Goal: Transaction & Acquisition: Purchase product/service

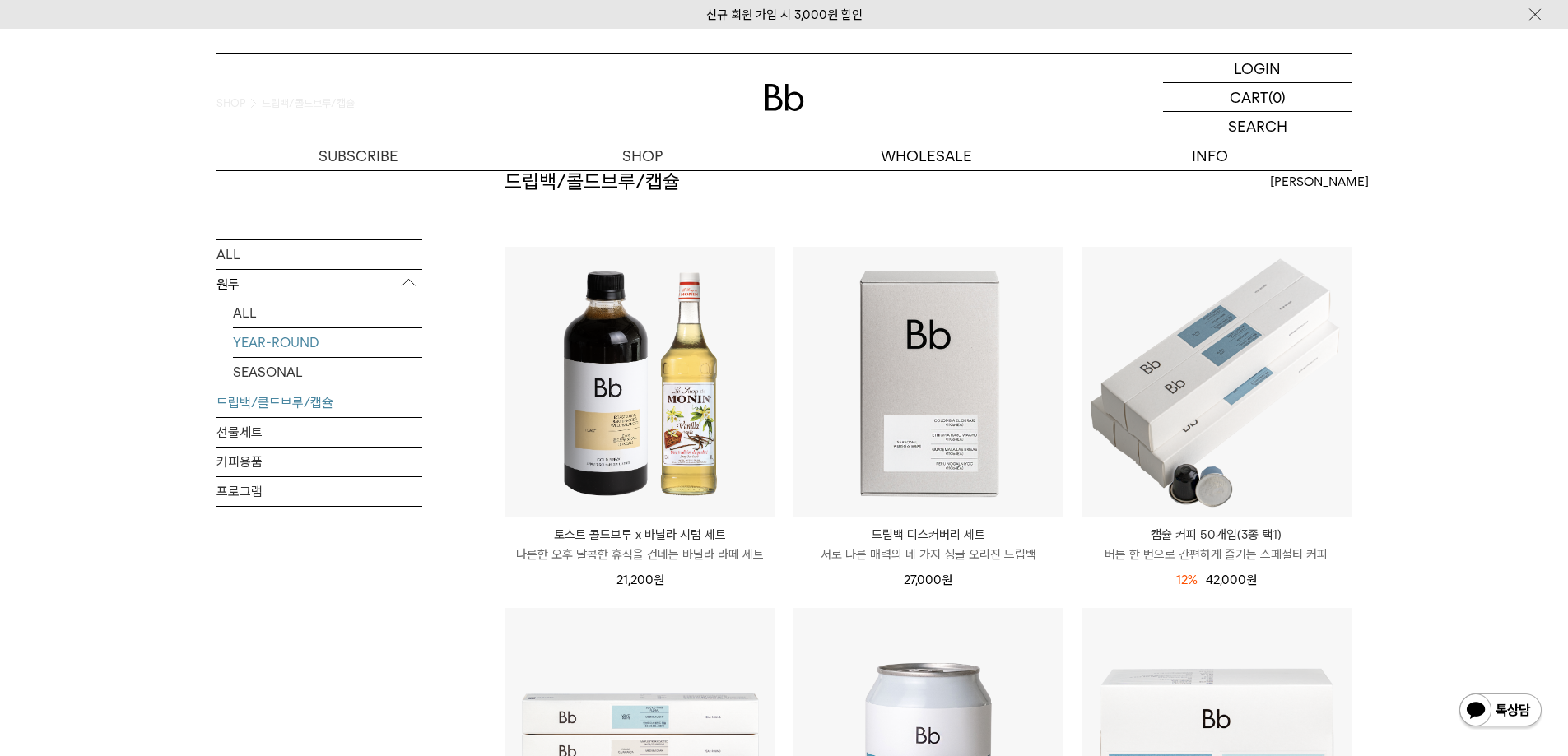
scroll to position [82, 0]
click at [275, 343] on link "YEAR-ROUND" at bounding box center [327, 342] width 189 height 29
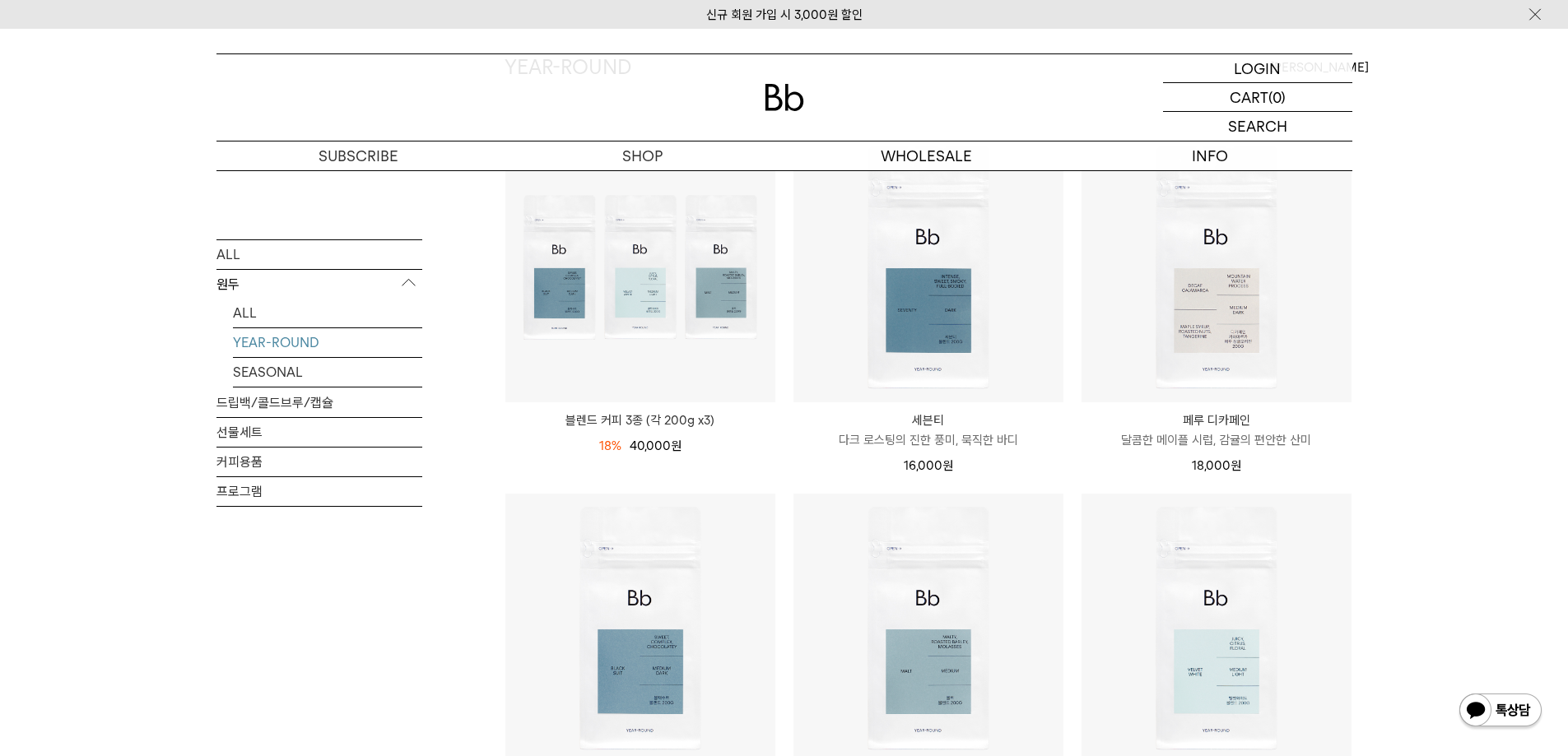
scroll to position [247, 0]
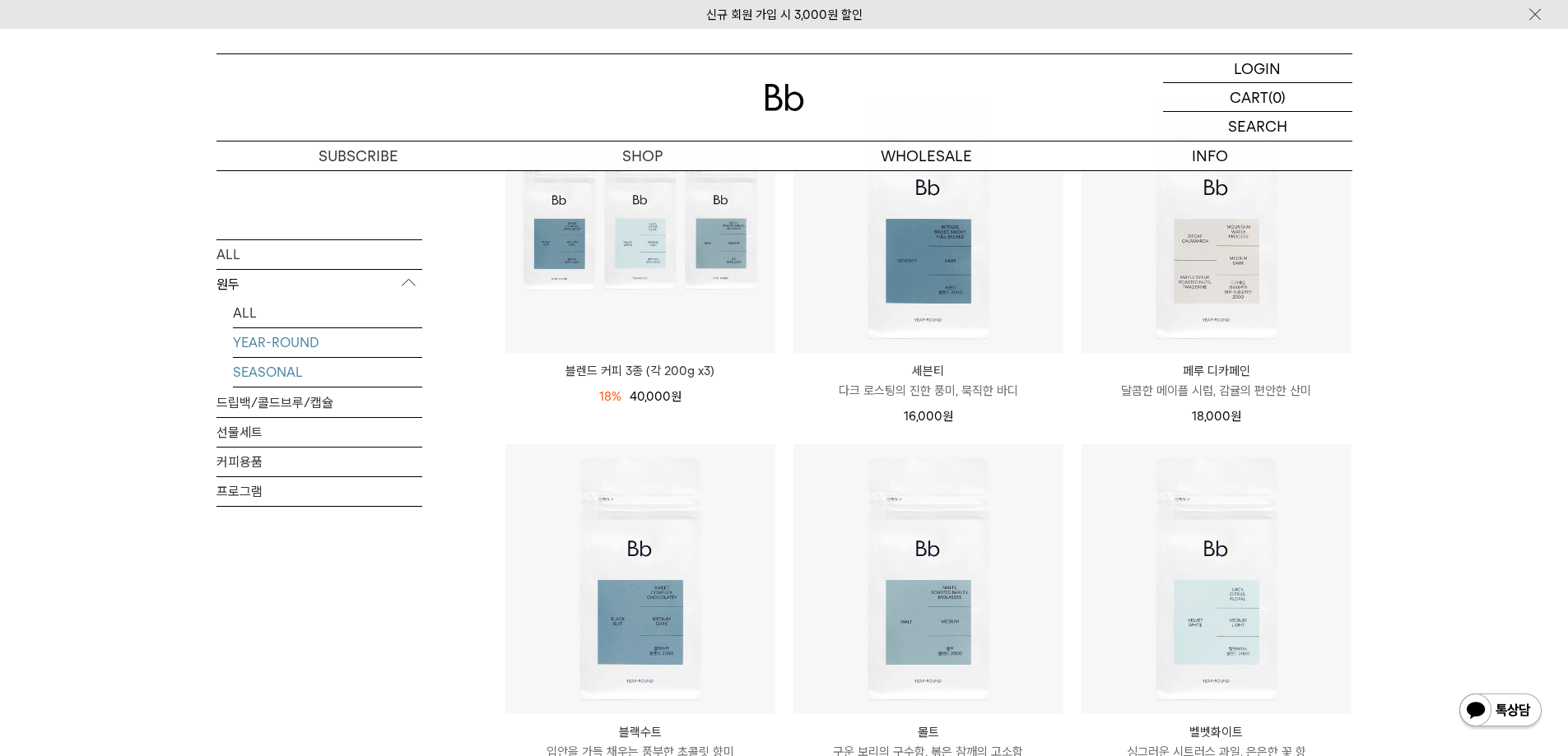
click at [270, 371] on link "SEASONAL" at bounding box center [327, 371] width 189 height 29
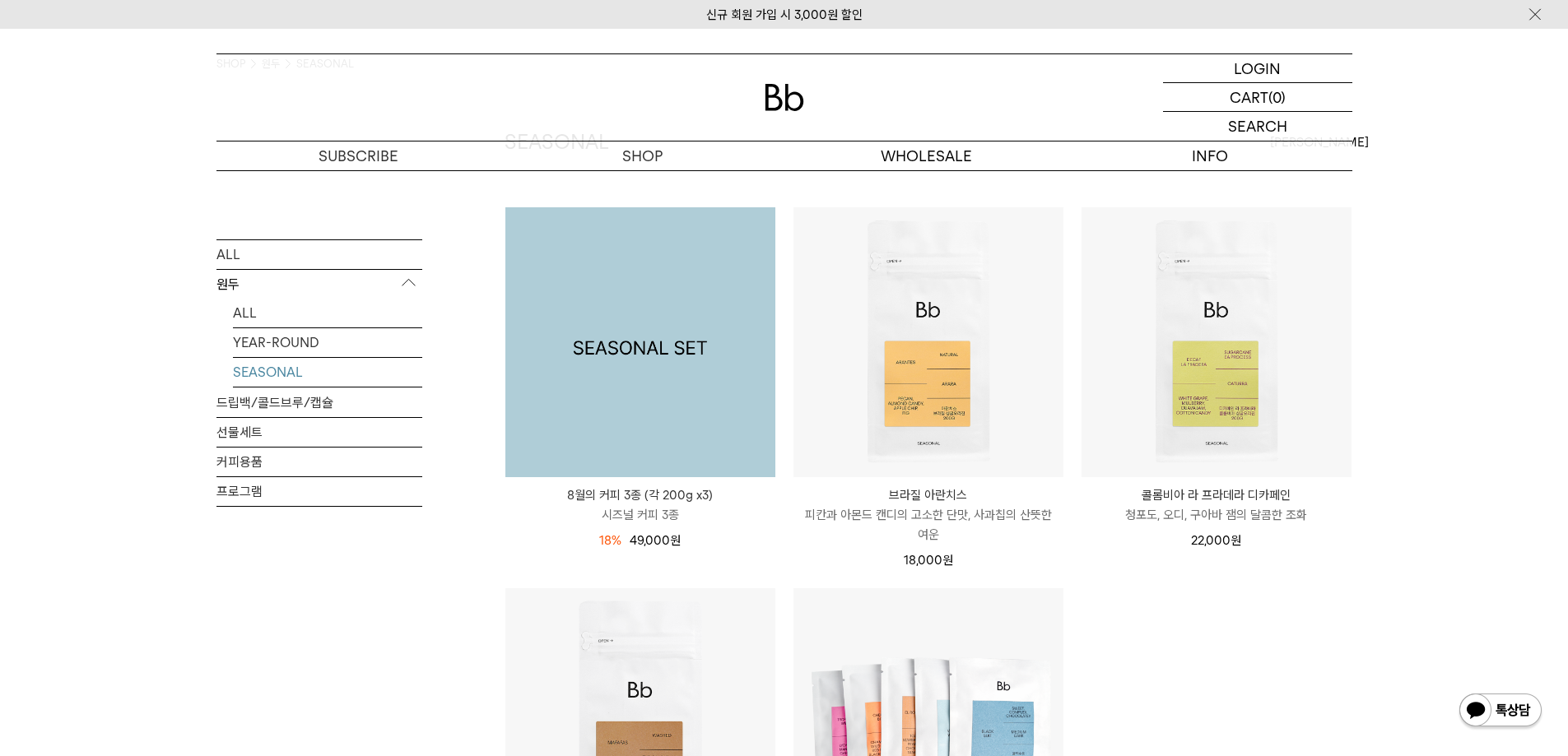
scroll to position [82, 0]
